Goal: Information Seeking & Learning: Compare options

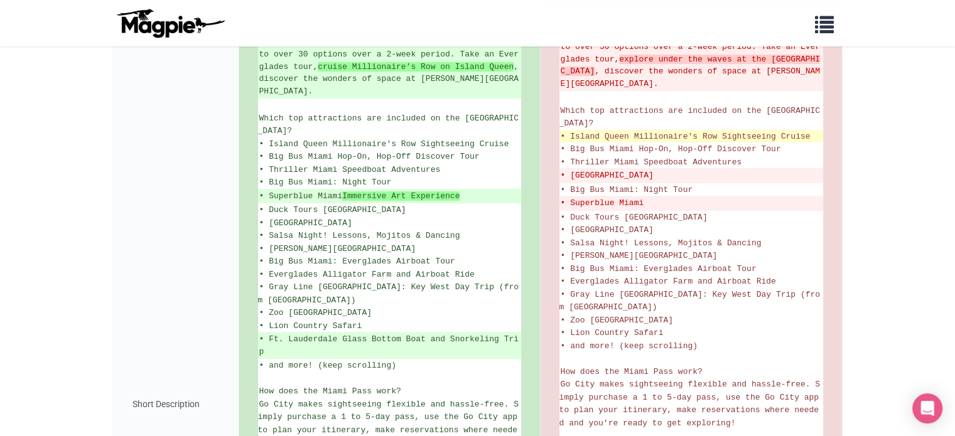
scroll to position [314, 0]
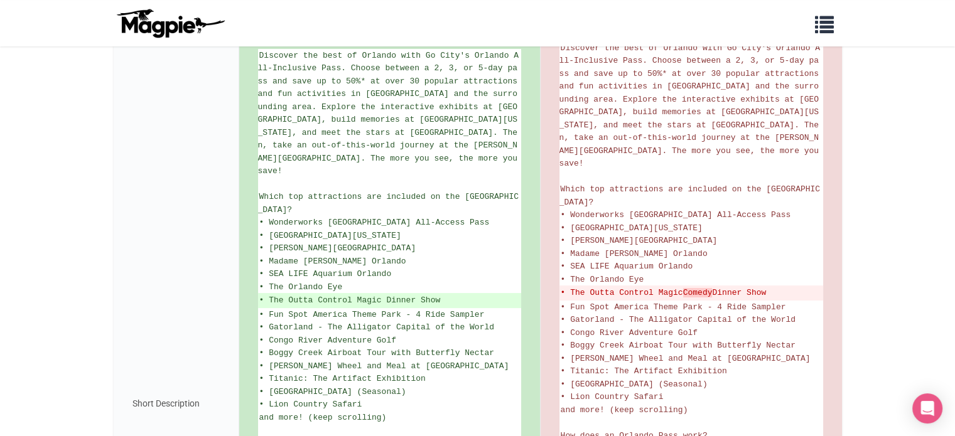
scroll to position [314, 0]
